Goal: Find specific page/section: Find specific page/section

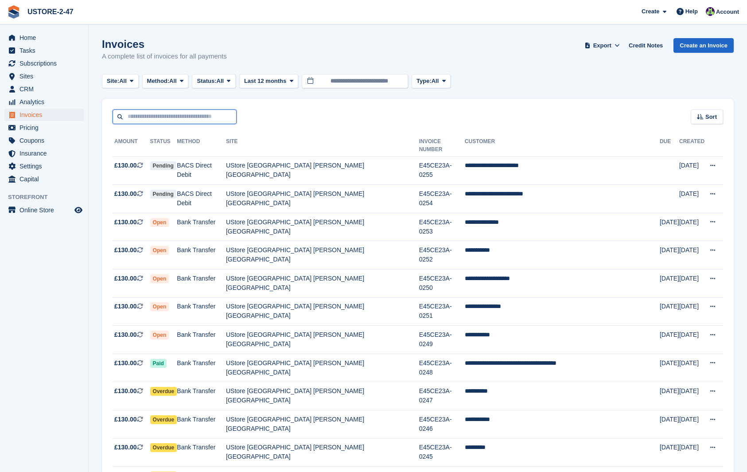
click at [154, 117] on input "text" at bounding box center [175, 116] width 124 height 15
type input "**********"
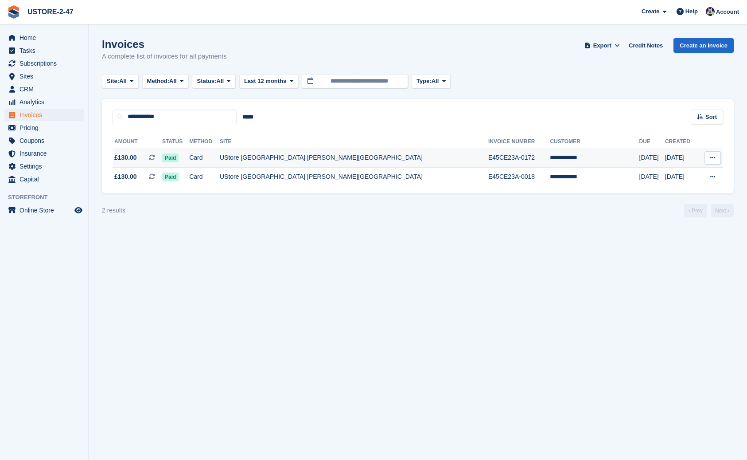
click at [550, 157] on td "**********" at bounding box center [594, 157] width 89 height 19
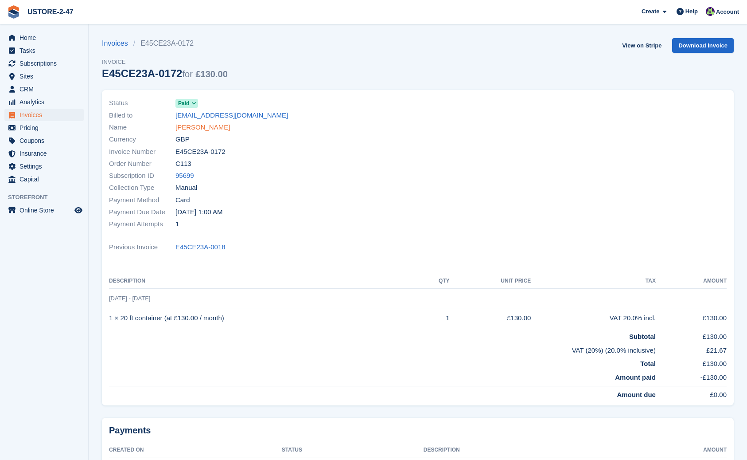
click at [181, 127] on link "[PERSON_NAME]" at bounding box center [202, 127] width 55 height 10
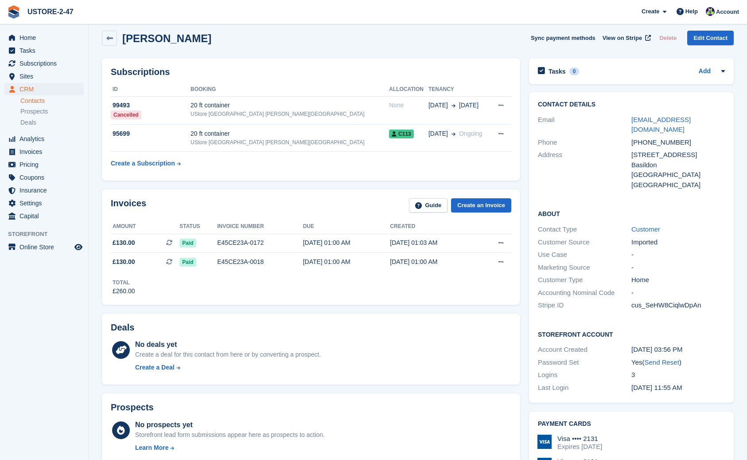
scroll to position [10, 0]
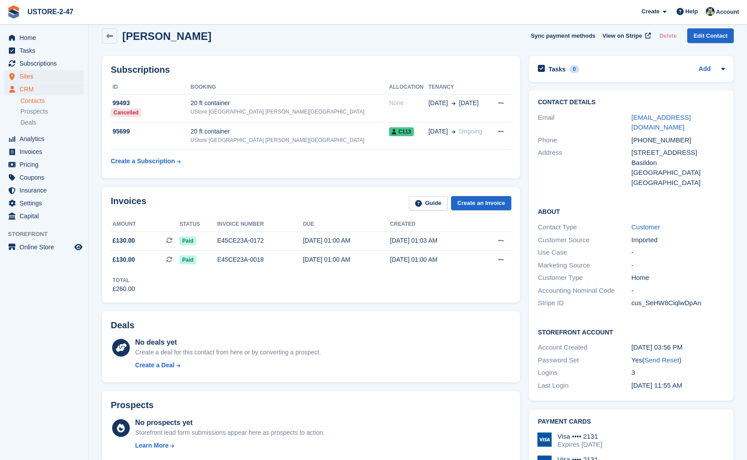
click at [40, 78] on span "Sites" at bounding box center [45, 76] width 53 height 12
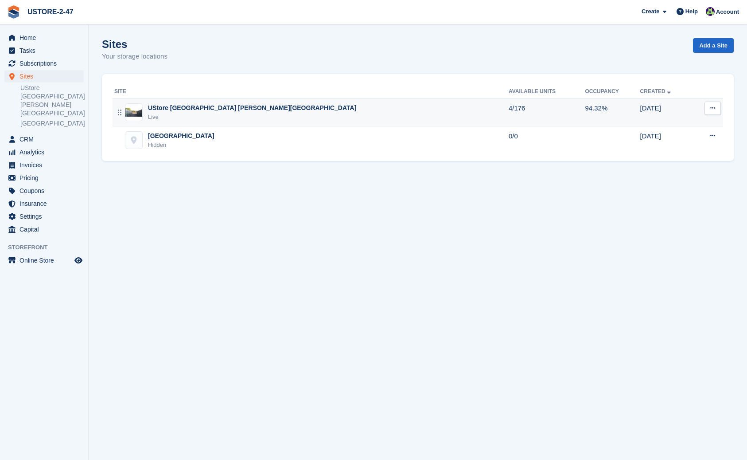
click at [192, 108] on div "UStore [GEOGRAPHIC_DATA] [PERSON_NAME][GEOGRAPHIC_DATA]" at bounding box center [252, 107] width 208 height 9
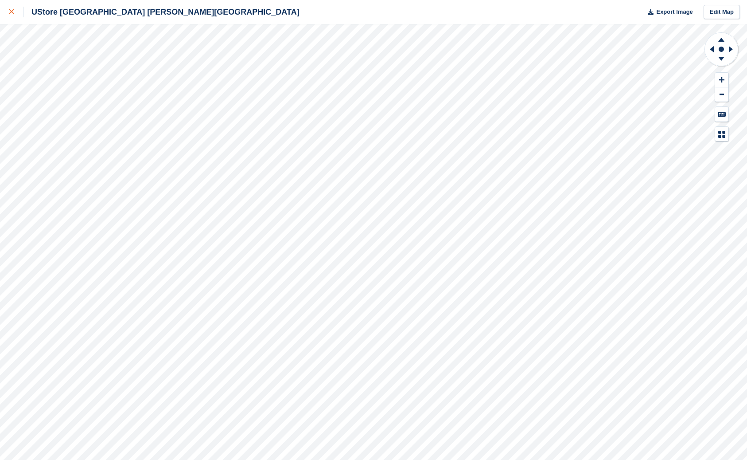
click at [14, 12] on div at bounding box center [16, 12] width 15 height 11
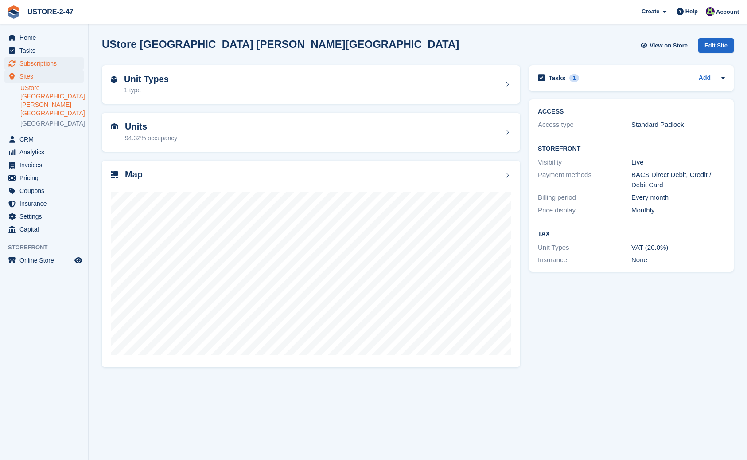
click at [42, 64] on span "Subscriptions" at bounding box center [45, 63] width 53 height 12
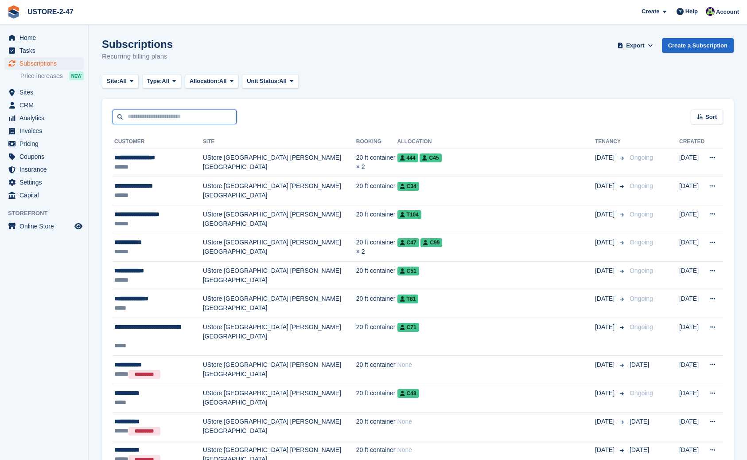
click at [187, 121] on input "text" at bounding box center [175, 116] width 124 height 15
type input "****"
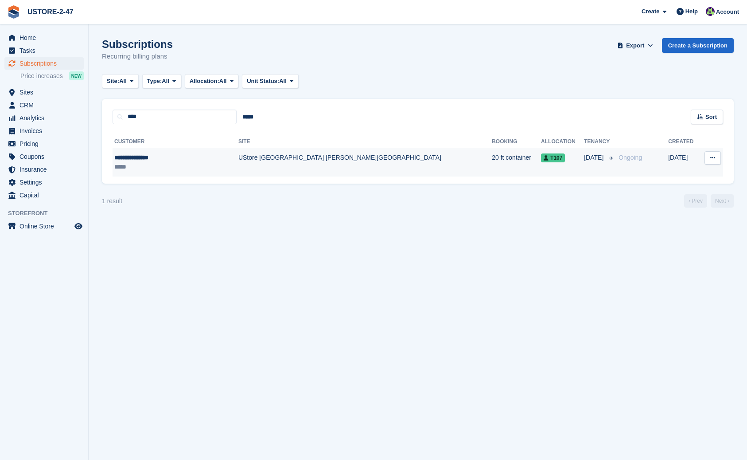
click at [541, 159] on span "T107" at bounding box center [553, 157] width 24 height 9
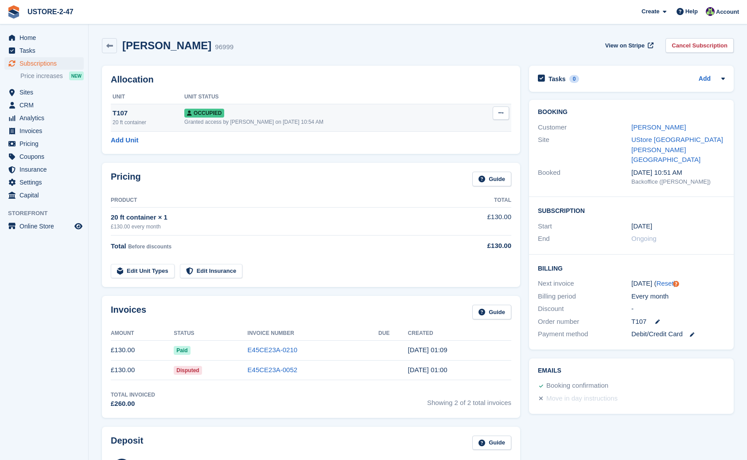
click at [222, 114] on span "Occupied" at bounding box center [204, 113] width 40 height 9
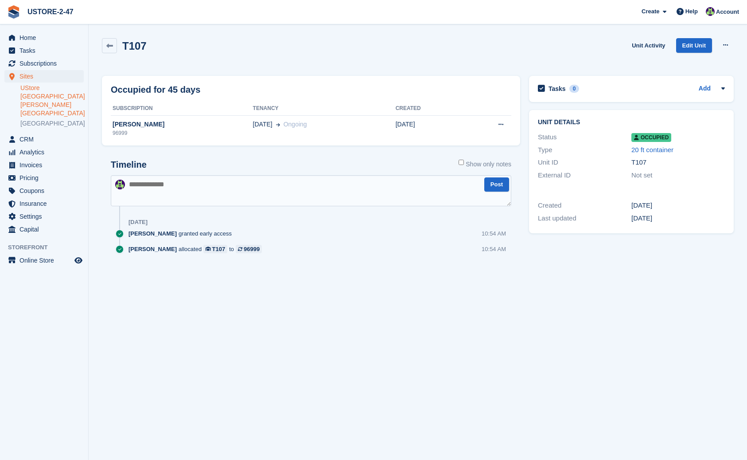
click at [36, 87] on link "UStore [GEOGRAPHIC_DATA] [PERSON_NAME][GEOGRAPHIC_DATA]" at bounding box center [51, 101] width 63 height 34
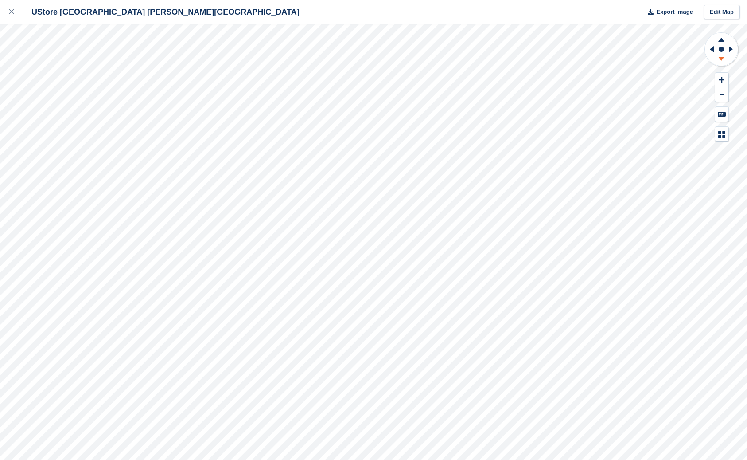
click at [721, 59] on icon at bounding box center [721, 59] width 6 height 4
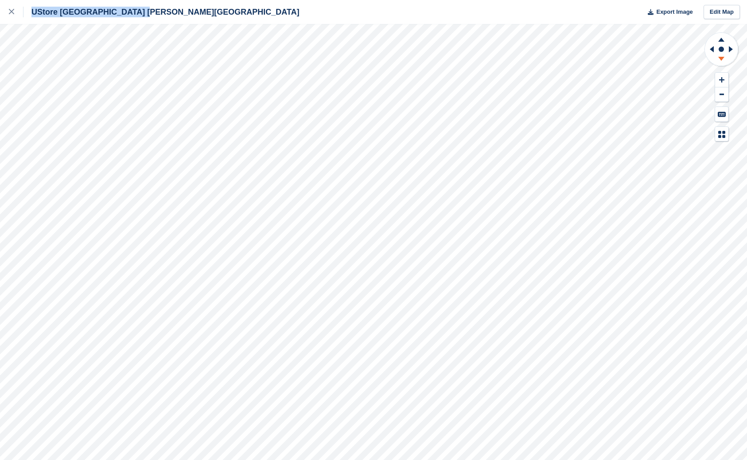
click at [721, 59] on icon at bounding box center [721, 59] width 6 height 4
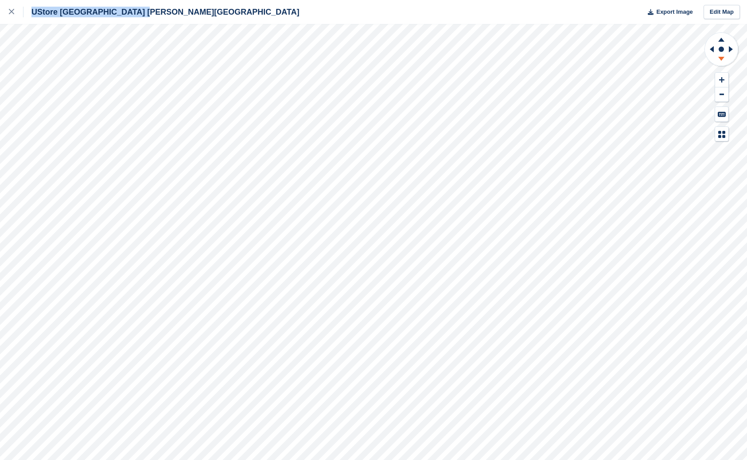
click at [721, 59] on icon at bounding box center [721, 59] width 6 height 4
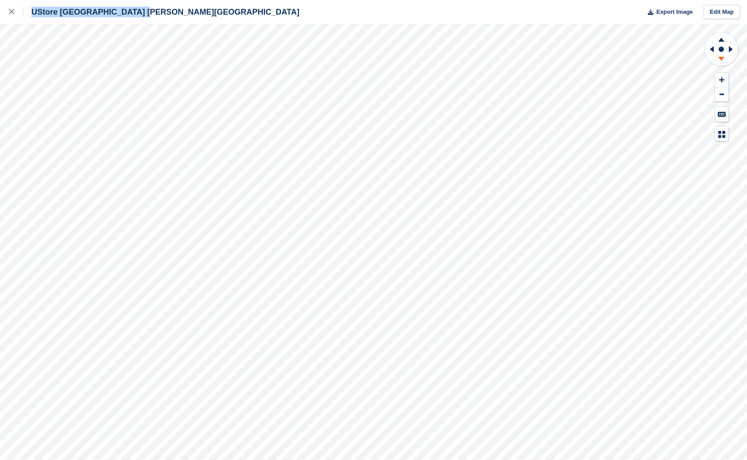
click at [721, 59] on icon at bounding box center [721, 59] width 6 height 4
click at [730, 48] on icon at bounding box center [731, 49] width 4 height 6
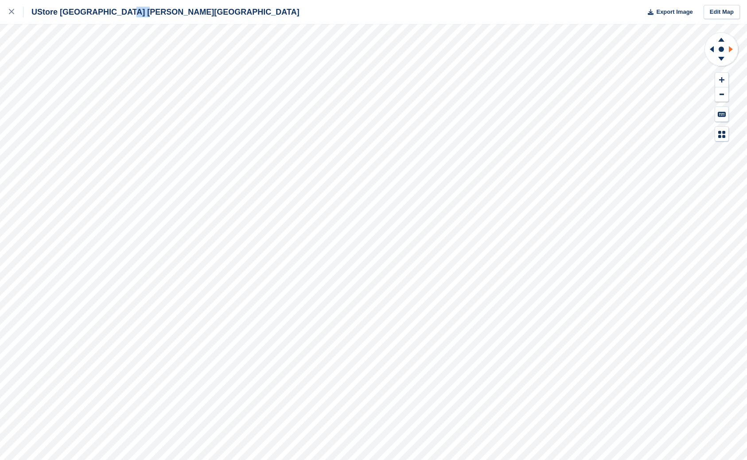
click at [730, 48] on icon at bounding box center [731, 49] width 4 height 6
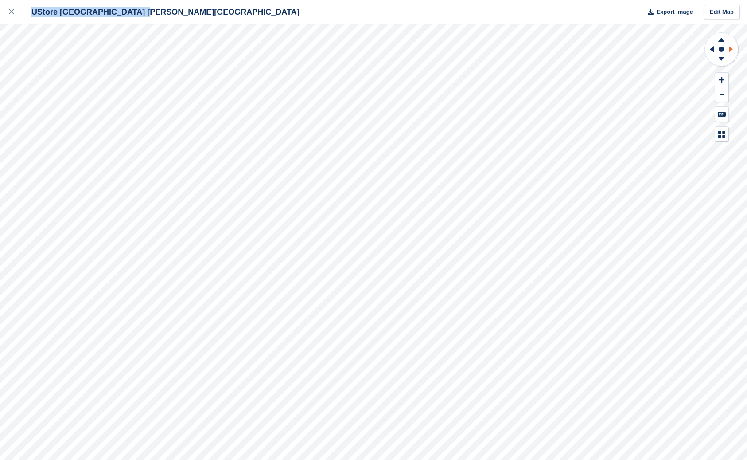
click at [730, 48] on icon at bounding box center [731, 49] width 4 height 6
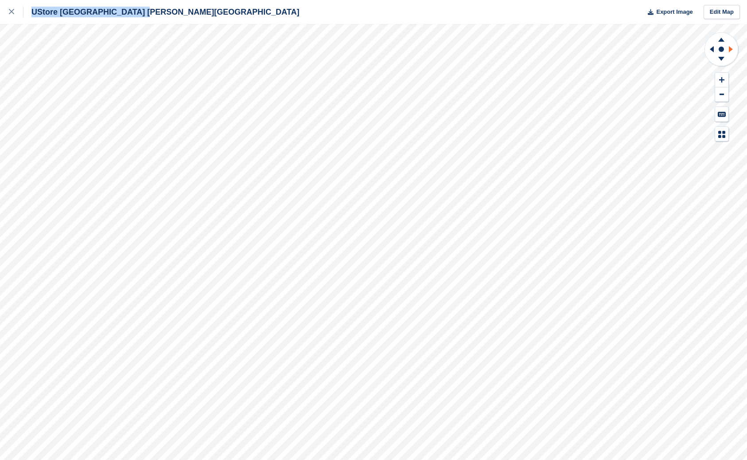
click at [730, 48] on icon at bounding box center [731, 49] width 4 height 6
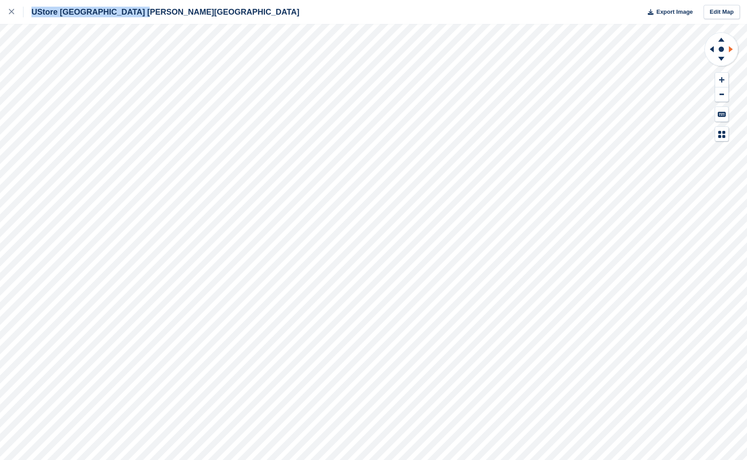
click at [730, 48] on icon at bounding box center [731, 49] width 4 height 6
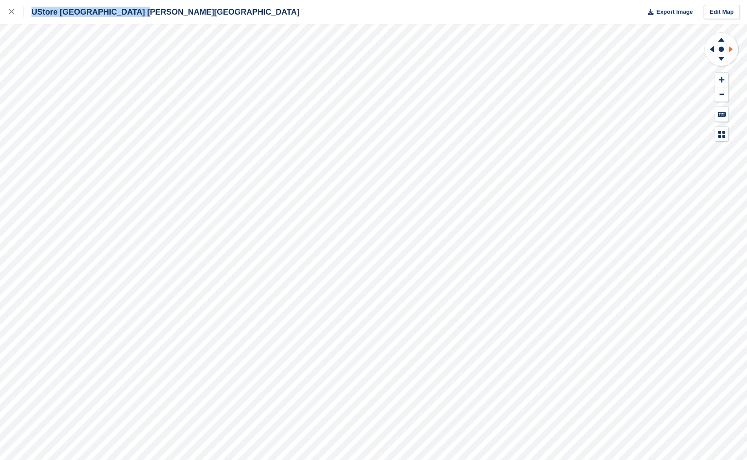
click at [730, 48] on icon at bounding box center [731, 49] width 4 height 6
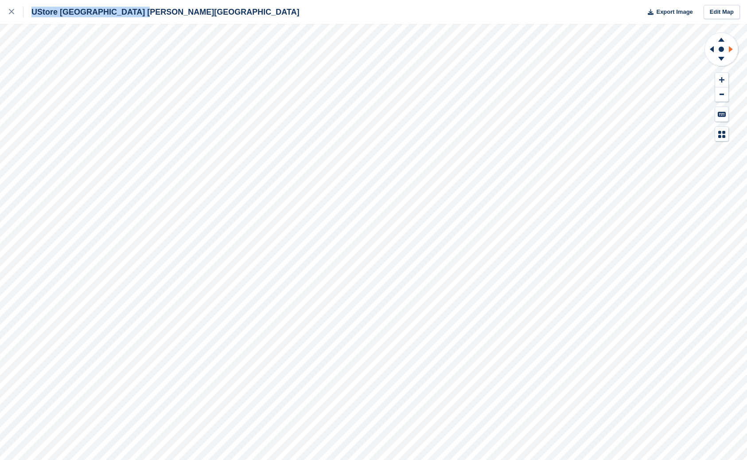
click at [730, 48] on icon at bounding box center [731, 49] width 4 height 6
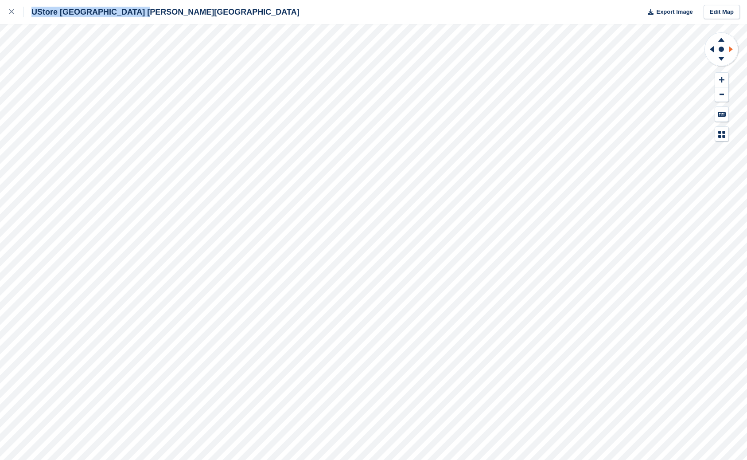
click at [730, 48] on icon at bounding box center [731, 49] width 4 height 6
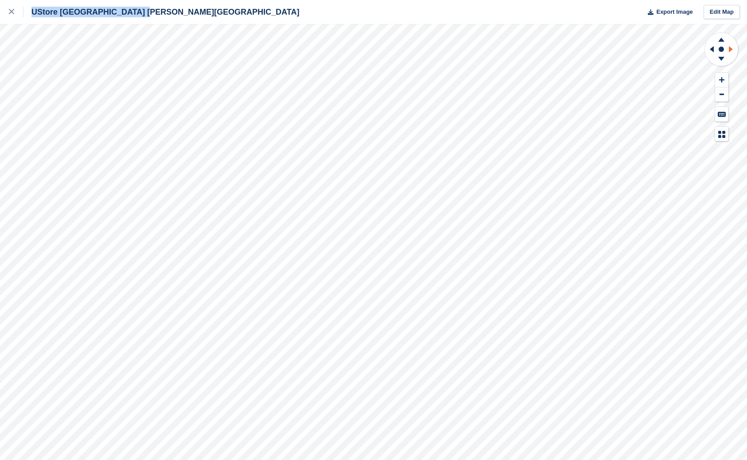
click at [730, 48] on icon at bounding box center [731, 49] width 4 height 6
click at [711, 49] on icon at bounding box center [712, 49] width 4 height 6
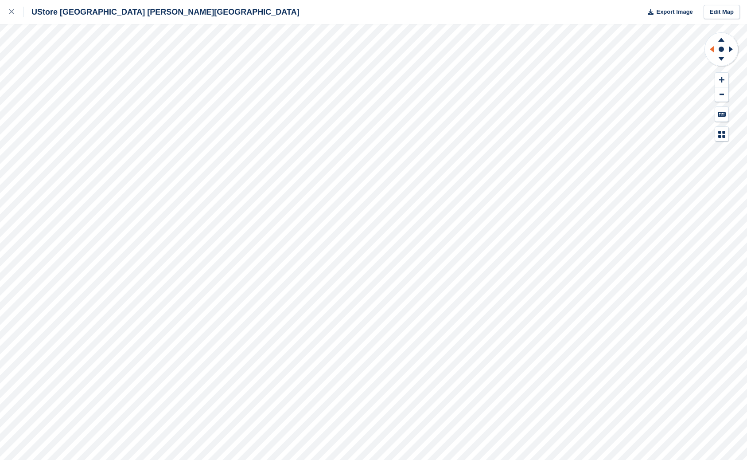
click at [711, 49] on icon at bounding box center [712, 49] width 4 height 6
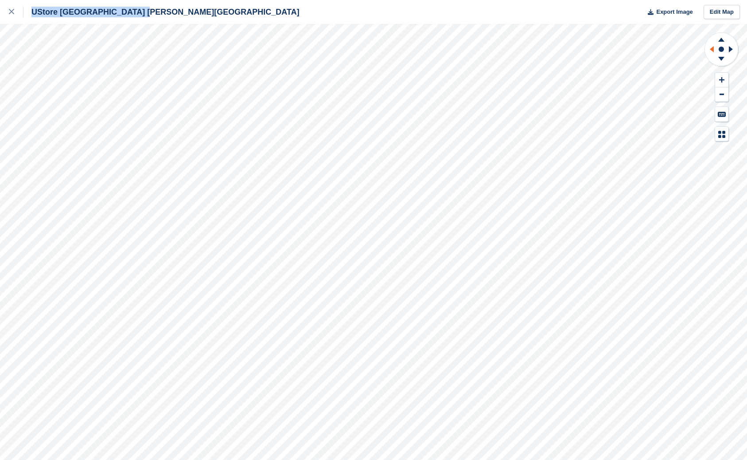
click at [711, 49] on icon at bounding box center [712, 49] width 4 height 6
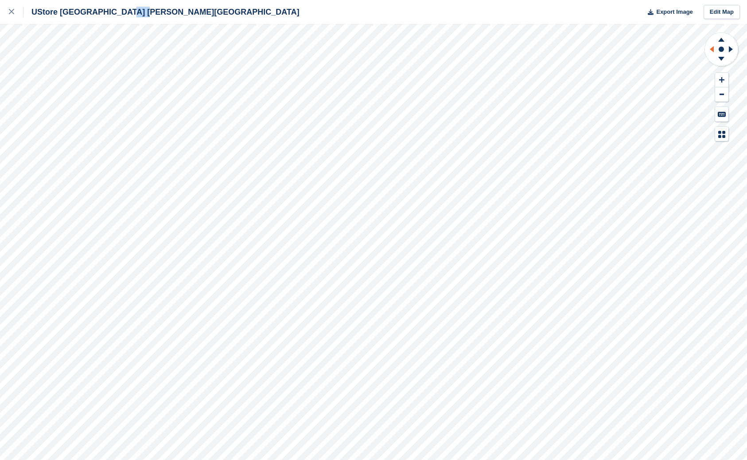
click at [711, 49] on icon at bounding box center [712, 49] width 4 height 6
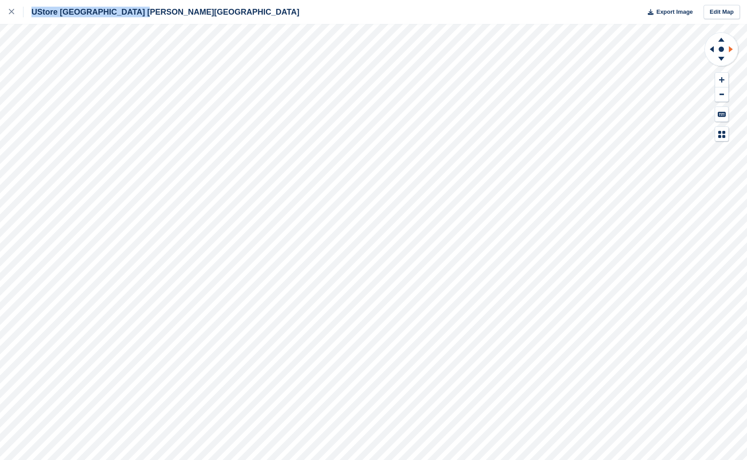
click at [731, 49] on icon at bounding box center [731, 49] width 4 height 6
click at [11, 12] on icon at bounding box center [11, 11] width 5 height 5
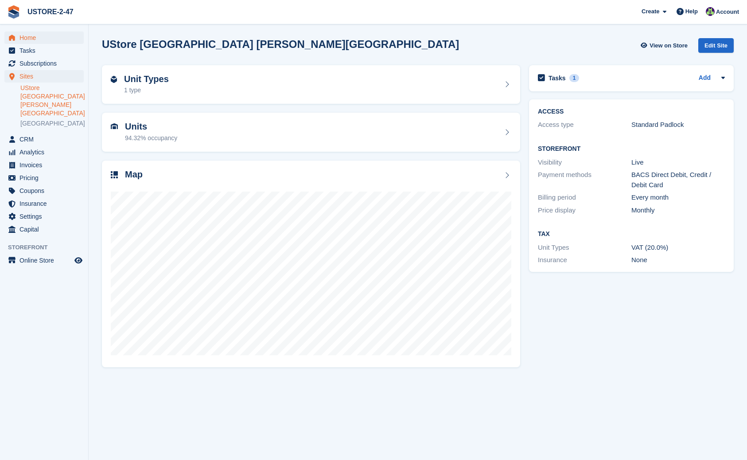
click at [22, 36] on span "Home" at bounding box center [45, 37] width 53 height 12
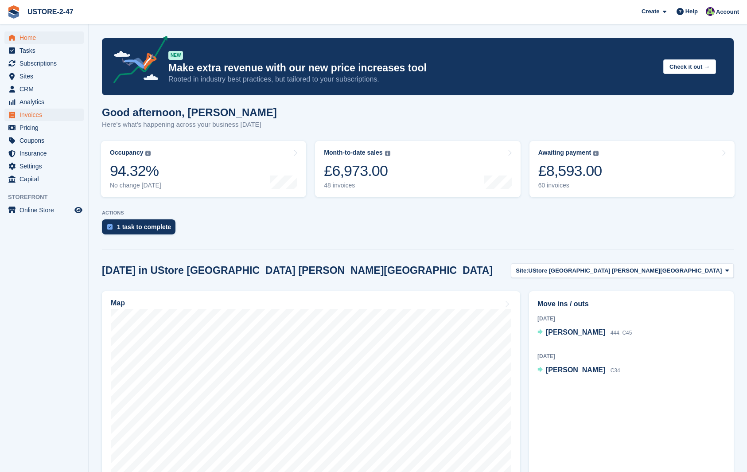
click at [34, 115] on span "Invoices" at bounding box center [45, 115] width 53 height 12
